Goal: Task Accomplishment & Management: Complete application form

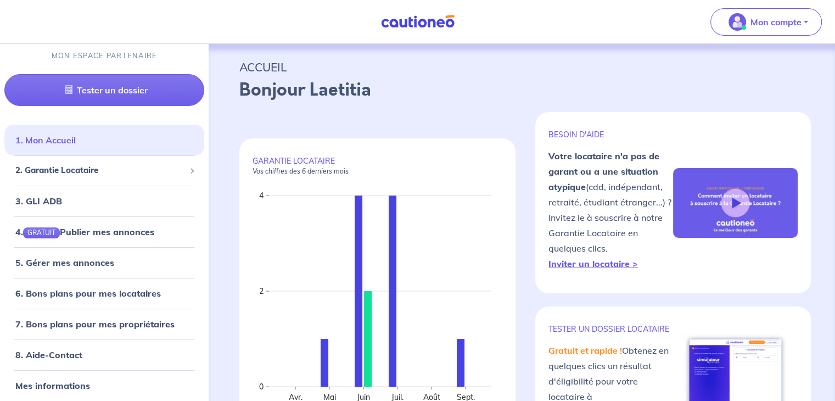
scroll to position [8, 0]
click at [52, 166] on span "2. Garantie Locataire" at bounding box center [100, 169] width 170 height 13
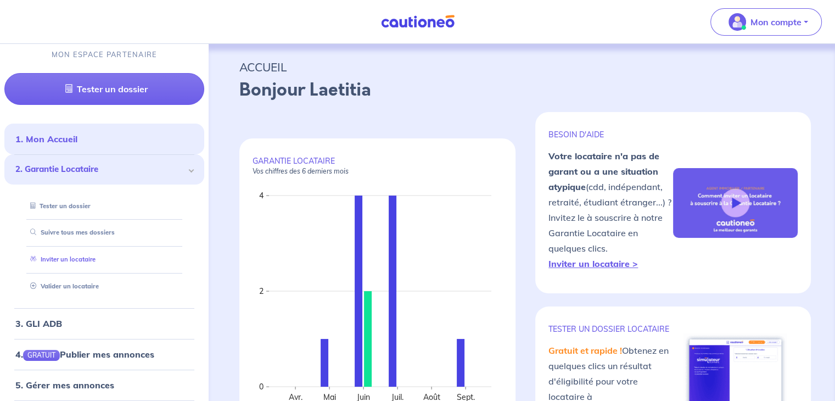
click at [87, 257] on link "Inviter un locataire" at bounding box center [61, 259] width 70 height 8
select select "FR"
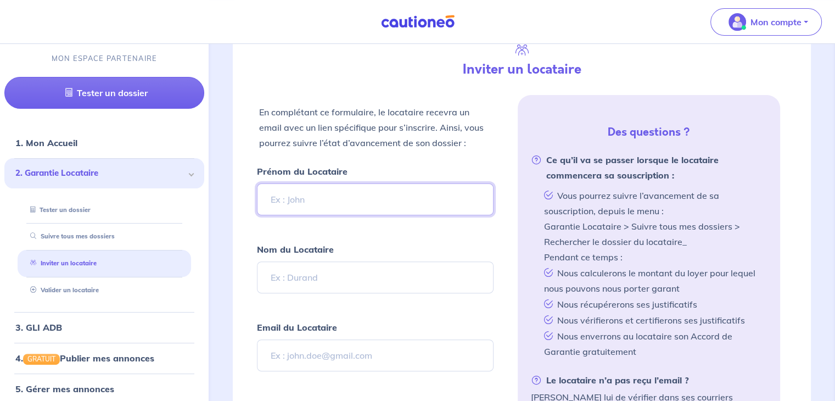
scroll to position [313, 0]
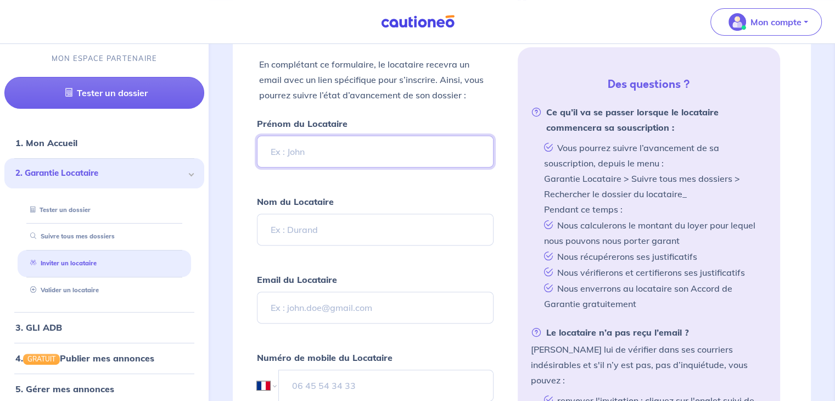
click at [317, 149] on input "Prénom du Locataire" at bounding box center [375, 152] width 236 height 32
type input "L"
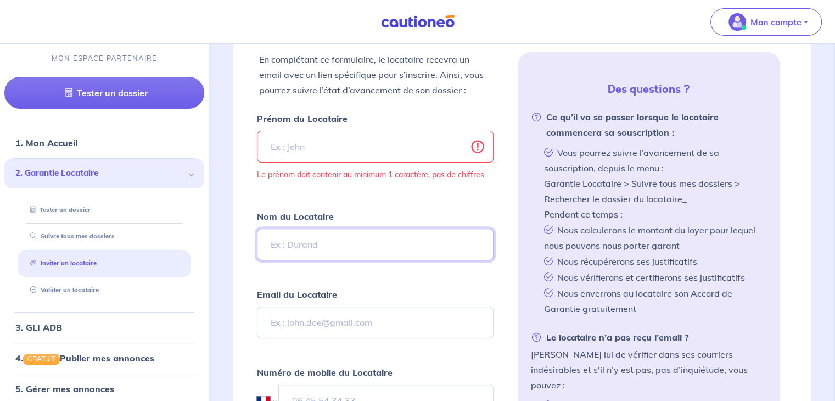
click at [283, 247] on input "Nom du Locataire" at bounding box center [375, 244] width 236 height 32
type input "LALANE"
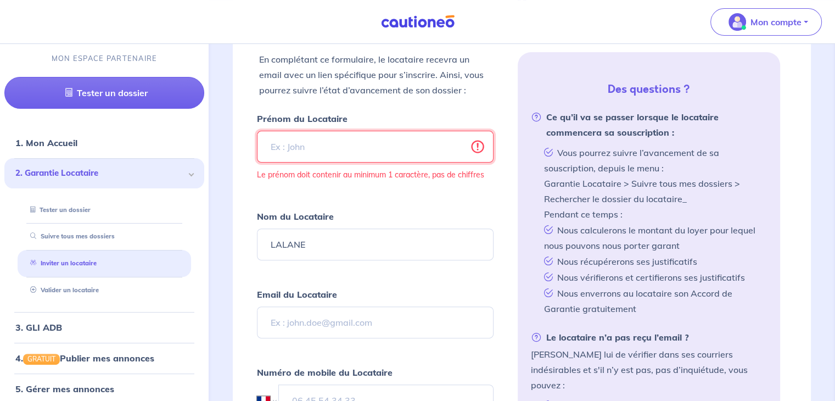
click at [290, 139] on input "Prénom du Locataire" at bounding box center [375, 147] width 236 height 32
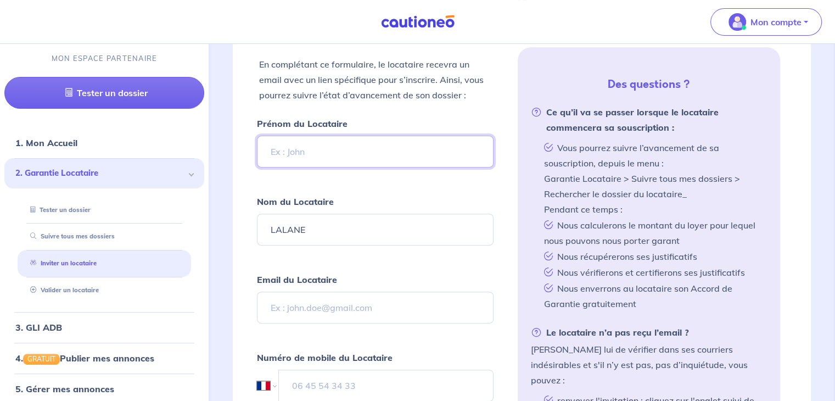
type input "j"
type input "[PERSON_NAME]"
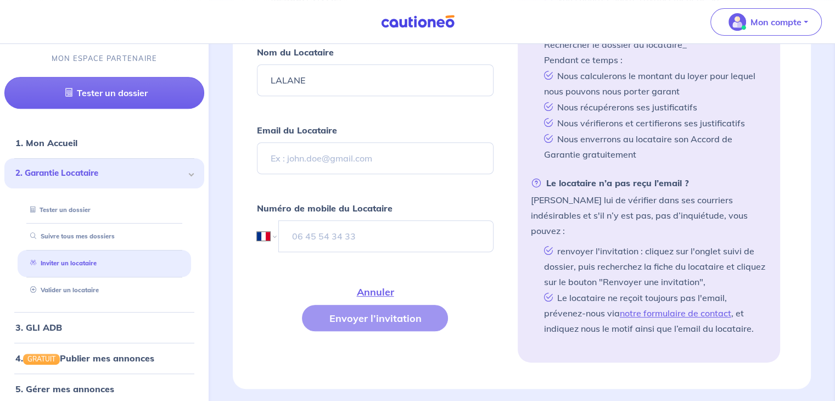
scroll to position [477, 0]
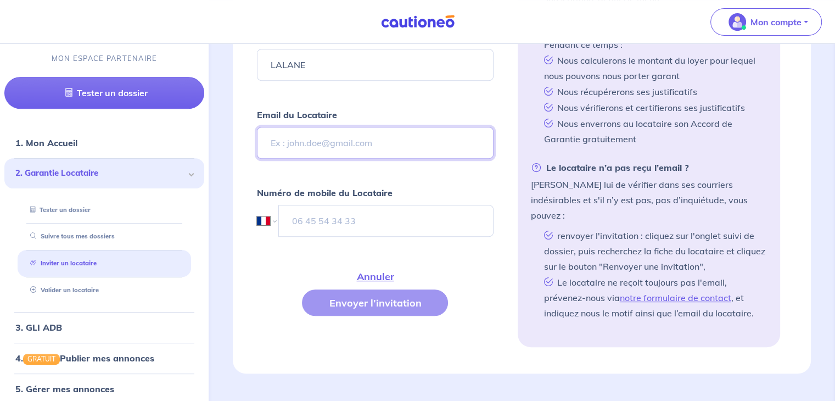
click at [313, 142] on input "Email du Locataire" at bounding box center [375, 143] width 236 height 32
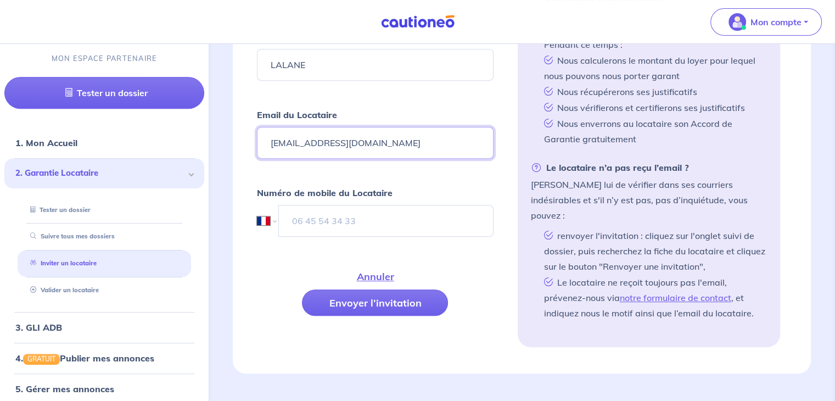
type input "[EMAIL_ADDRESS][DOMAIN_NAME]"
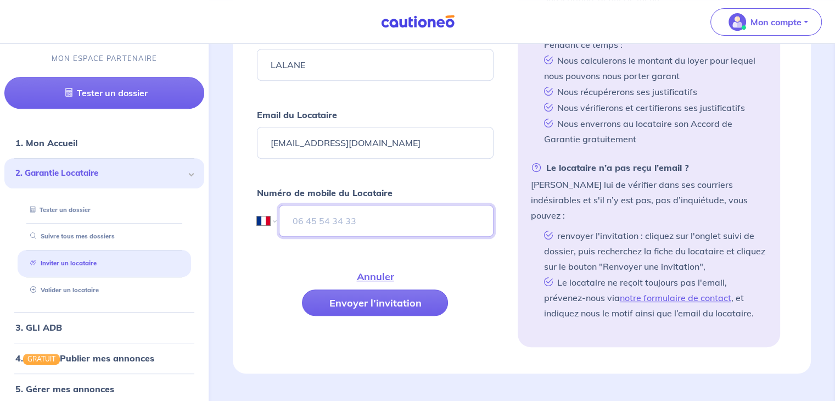
click at [345, 220] on input "tel" at bounding box center [386, 221] width 214 height 32
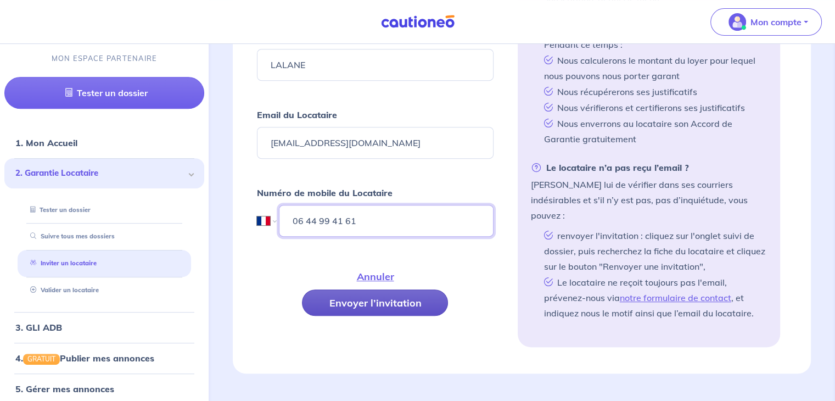
type input "06 44 99 41 61"
click at [384, 303] on button "Envoyer l’invitation" at bounding box center [375, 302] width 146 height 26
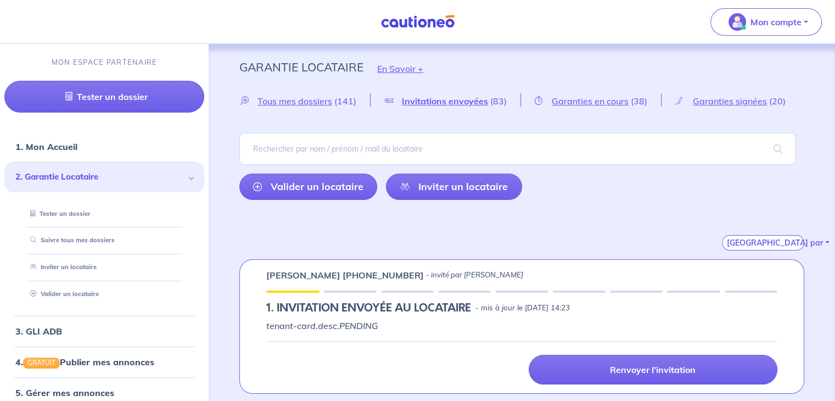
click at [504, 226] on div "[GEOGRAPHIC_DATA] par" at bounding box center [521, 230] width 565 height 42
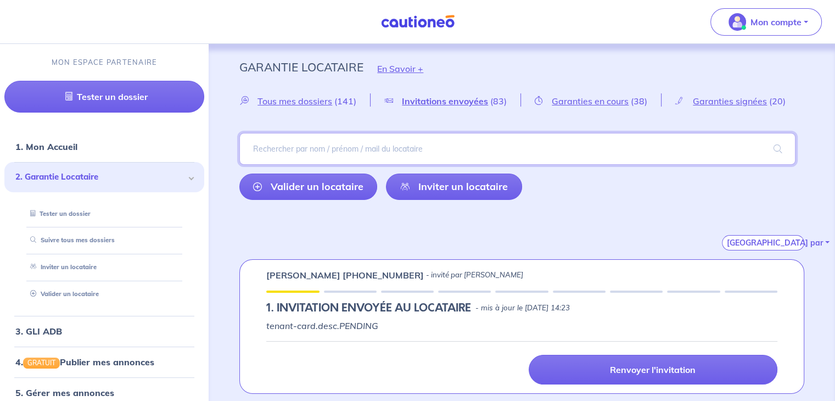
click at [345, 151] on input "search" at bounding box center [517, 149] width 556 height 32
type input "villem"
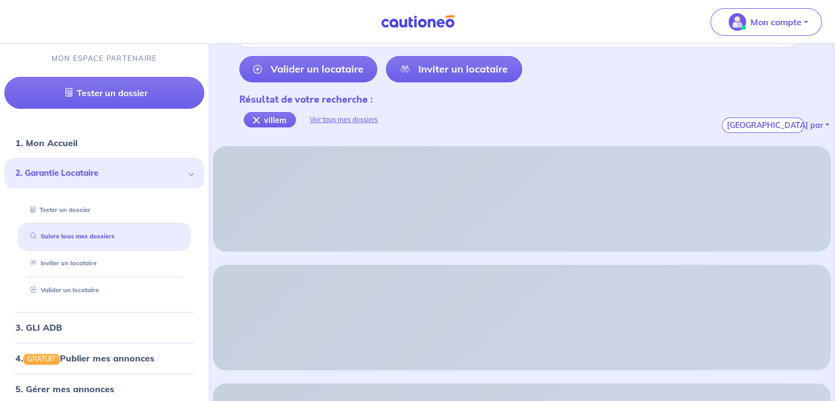
scroll to position [55, 0]
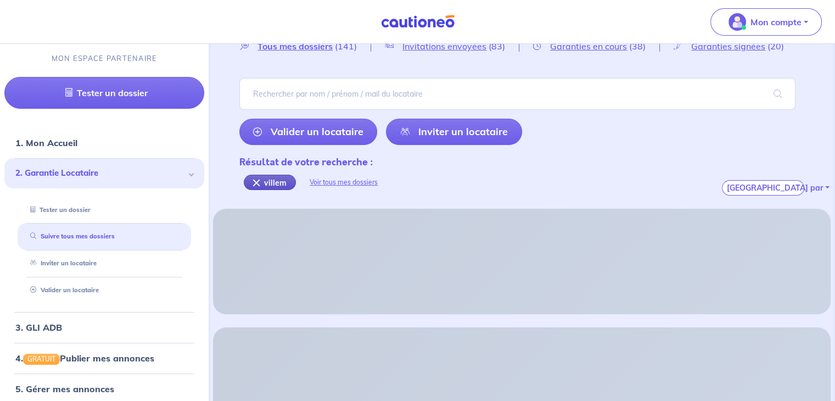
click at [254, 182] on div "villem" at bounding box center [270, 182] width 52 height 15
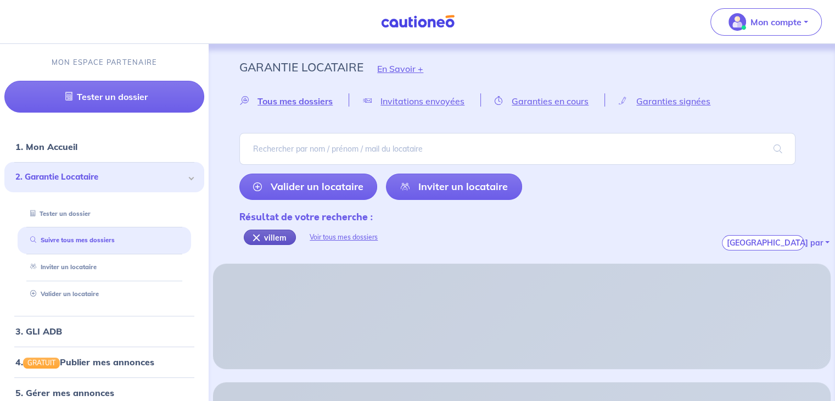
click at [259, 240] on div "villem" at bounding box center [270, 237] width 52 height 15
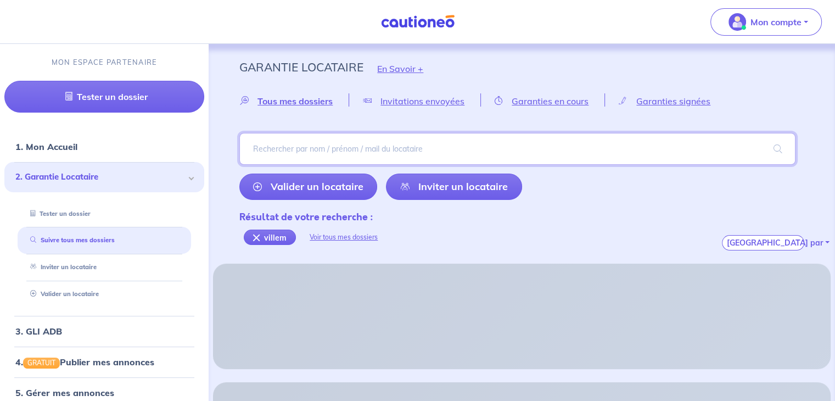
click at [345, 146] on input "search" at bounding box center [517, 149] width 556 height 32
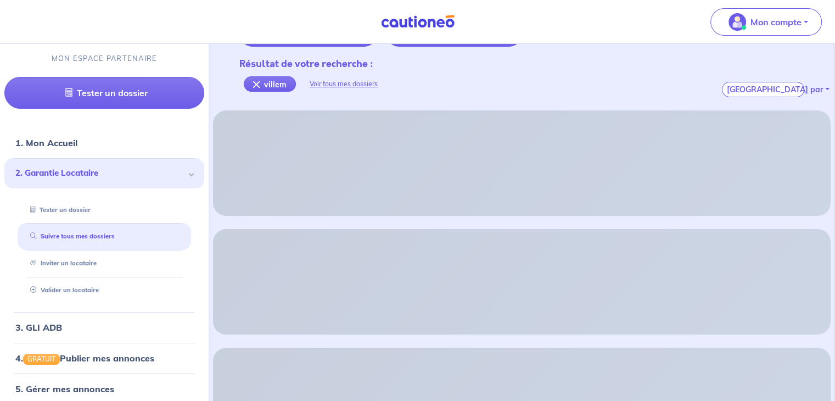
scroll to position [55, 0]
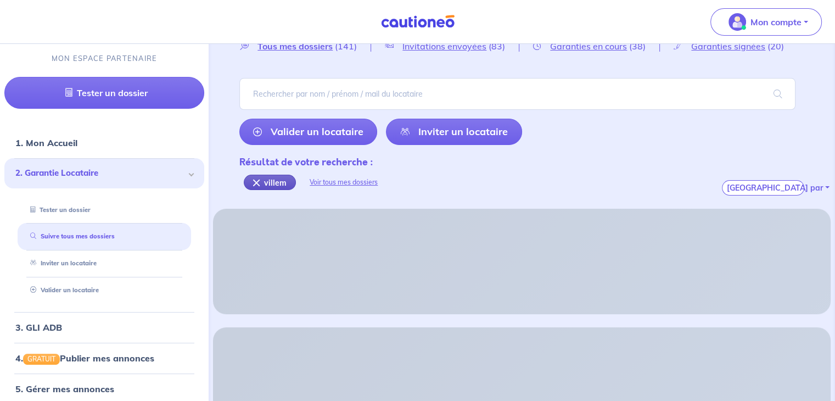
click at [275, 176] on div "villem" at bounding box center [270, 182] width 52 height 15
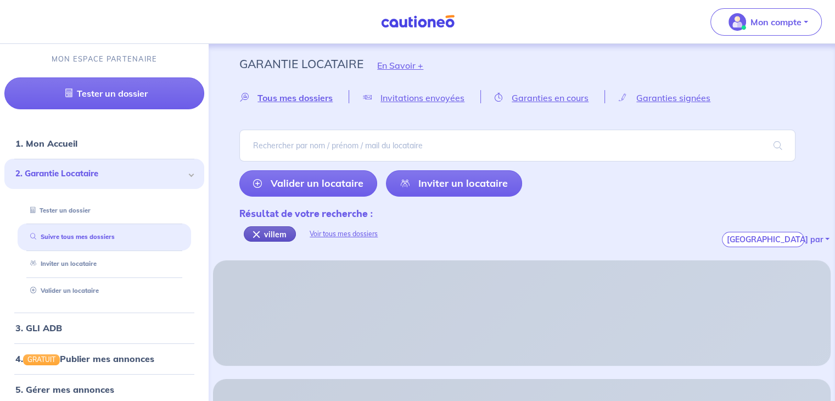
scroll to position [0, 0]
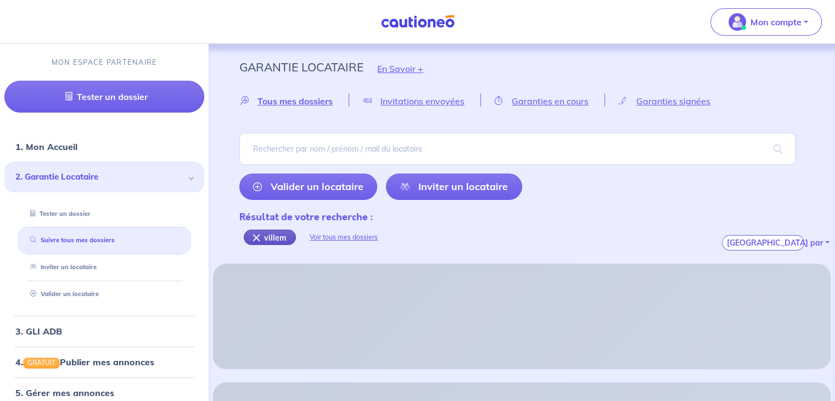
click at [261, 187] on icon at bounding box center [257, 186] width 9 height 9
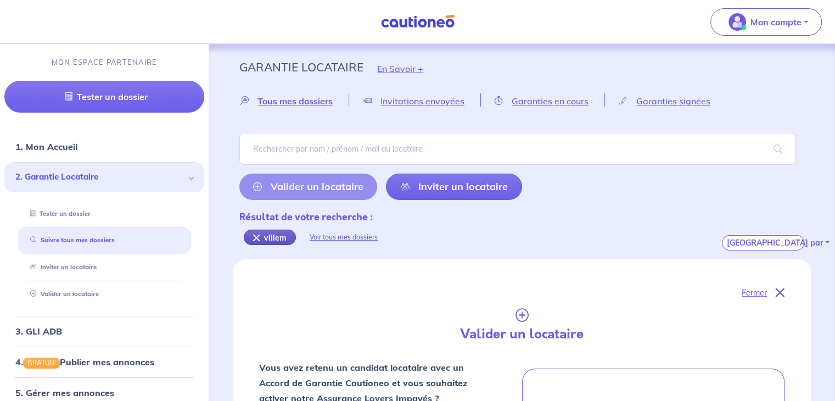
click at [272, 231] on div "villem" at bounding box center [270, 237] width 52 height 15
click at [266, 238] on div "villem" at bounding box center [270, 237] width 52 height 15
click at [260, 238] on div "villem" at bounding box center [270, 237] width 52 height 15
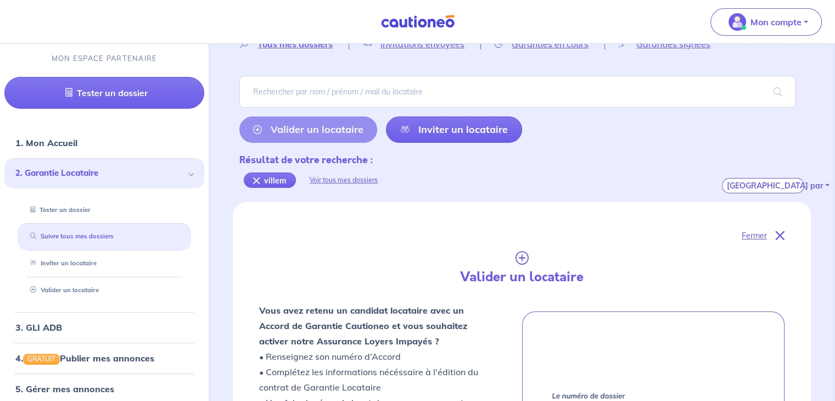
scroll to position [55, 0]
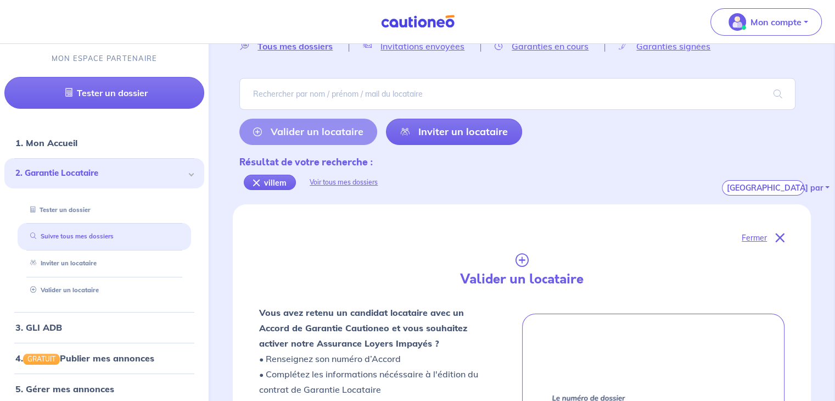
click at [111, 227] on li "Suivre tous mes dossiers" at bounding box center [105, 236] width 174 height 27
click at [90, 253] on li "Inviter un locataire" at bounding box center [105, 263] width 174 height 27
click at [91, 262] on link "Inviter un locataire" at bounding box center [61, 263] width 70 height 8
select select "FR"
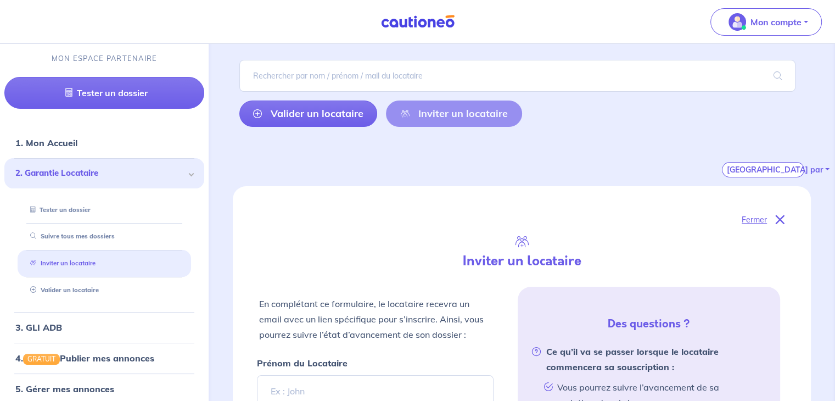
click at [76, 267] on link "Inviter un locataire" at bounding box center [61, 263] width 70 height 8
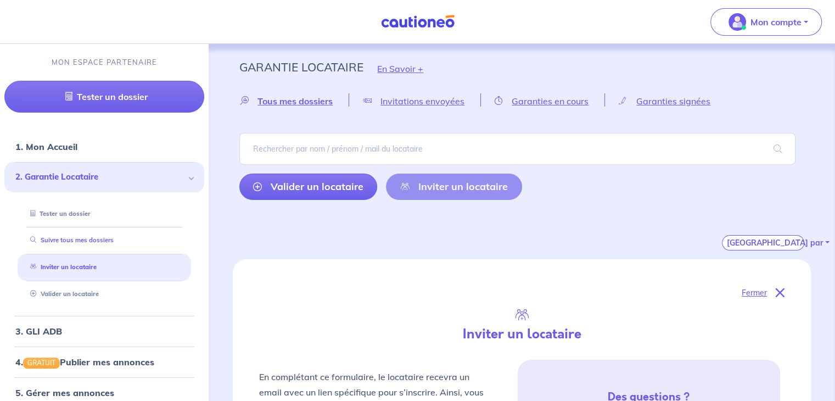
click at [91, 244] on link "Suivre tous mes dossiers" at bounding box center [70, 240] width 88 height 8
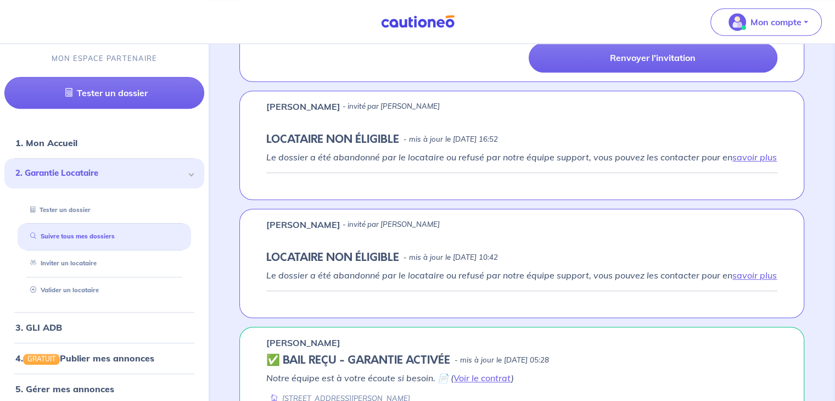
scroll to position [879, 0]
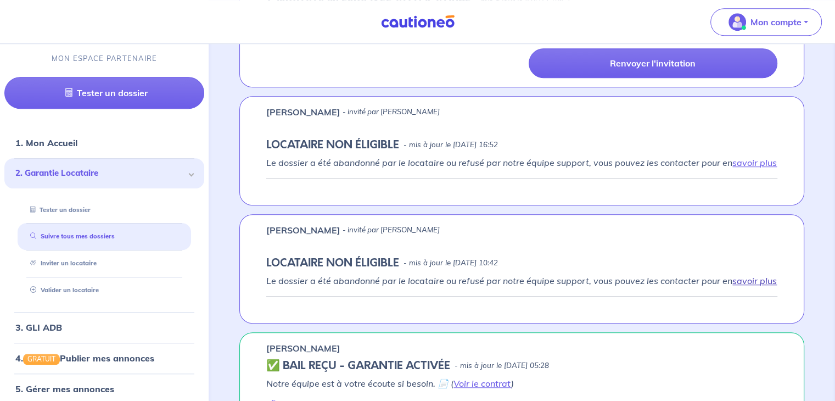
click at [757, 279] on link "savoir plus" at bounding box center [755, 280] width 44 height 11
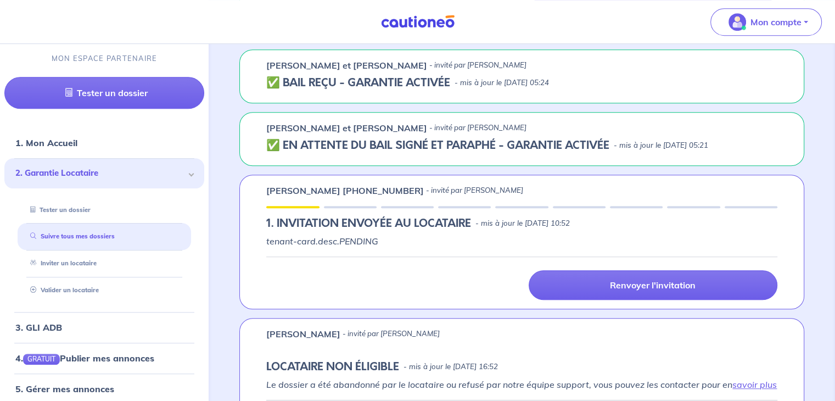
scroll to position [667, 0]
